Goal: Task Accomplishment & Management: Manage account settings

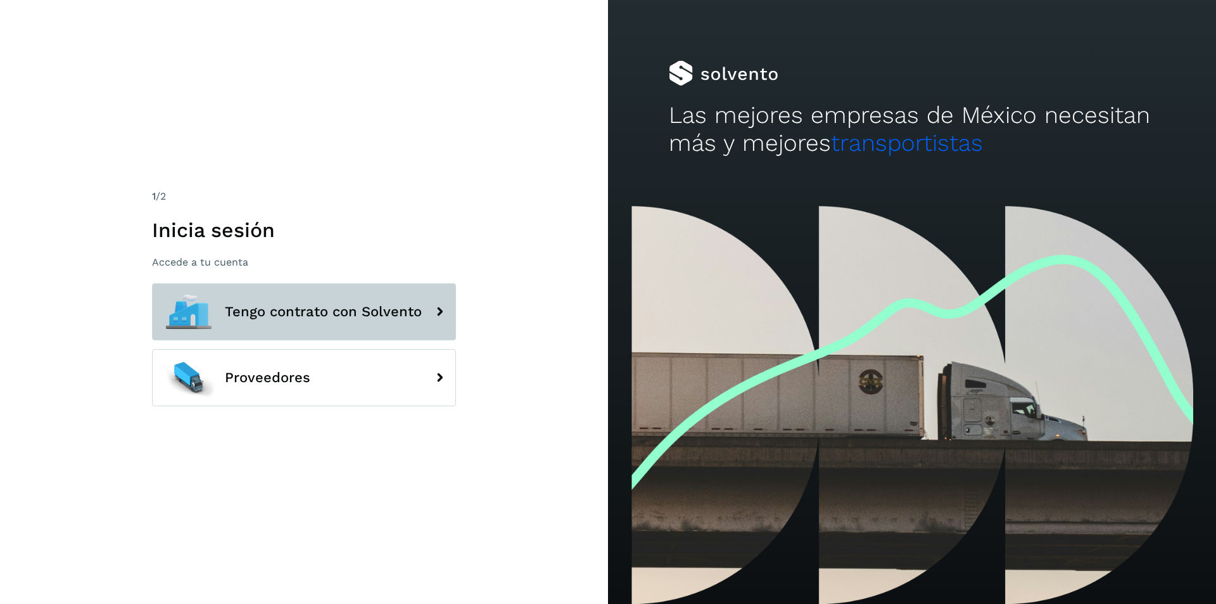
click at [353, 314] on span "Tengo contrato con Solvento" at bounding box center [323, 311] width 197 height 15
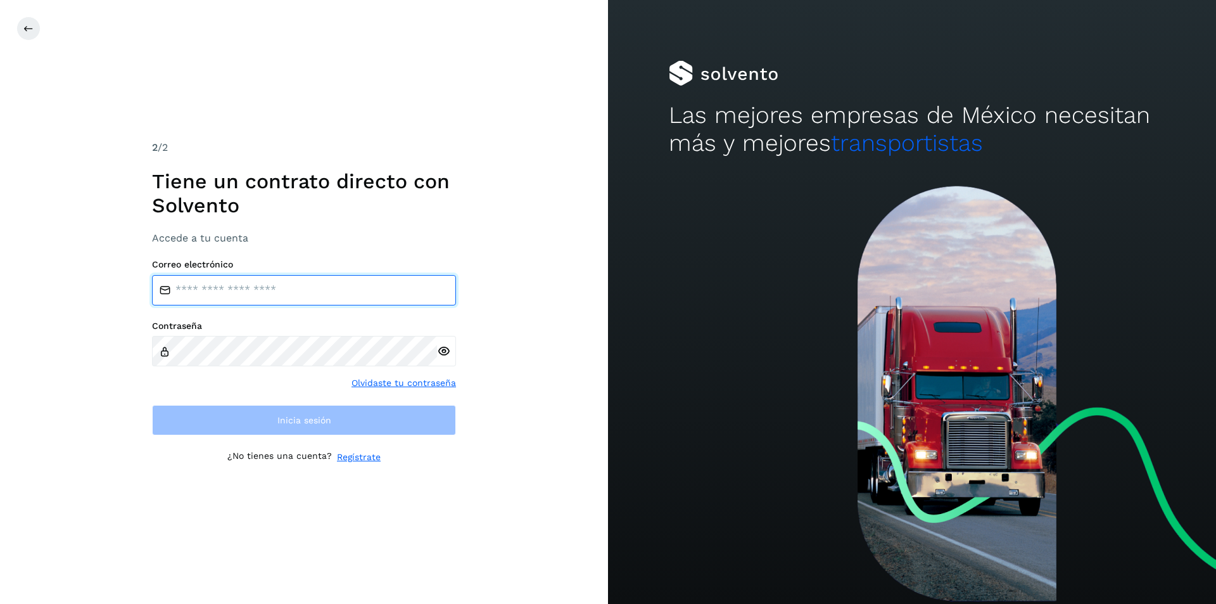
click at [375, 295] on input "email" at bounding box center [304, 290] width 304 height 30
type input "**********"
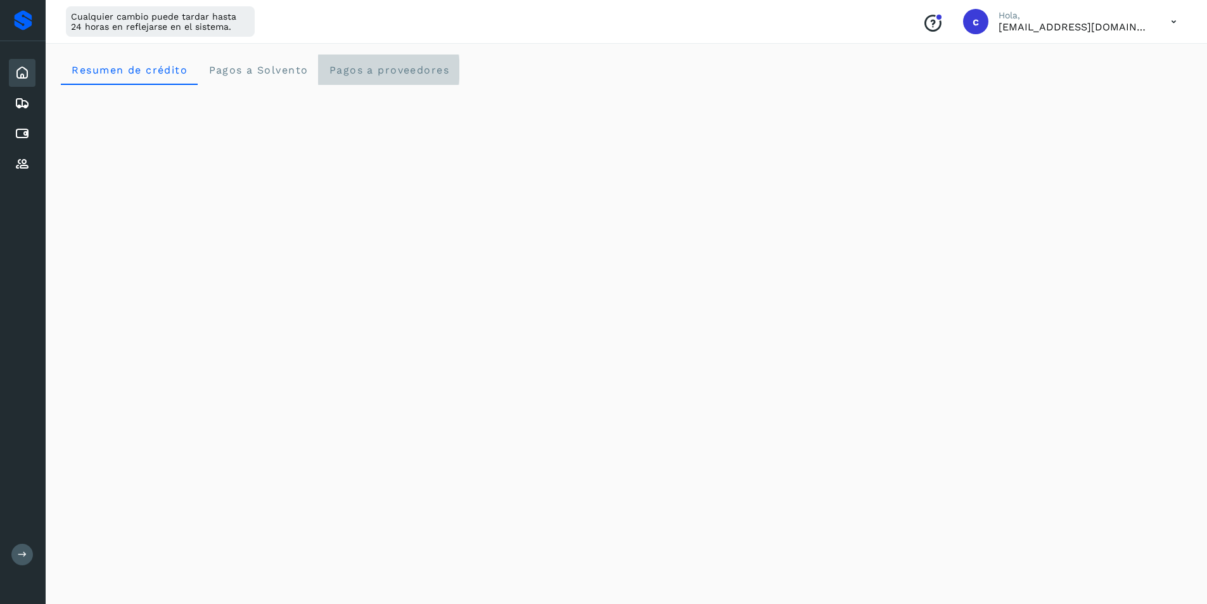
click at [398, 72] on span "Pagos a proveedores" at bounding box center [388, 70] width 121 height 12
